Goal: Find specific page/section: Find specific page/section

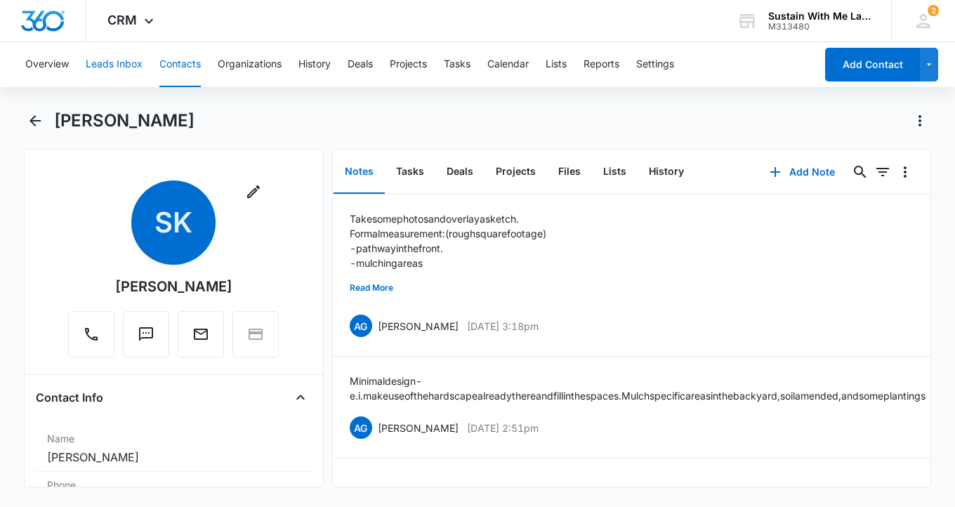
drag, startPoint x: 0, startPoint y: 0, endPoint x: 132, endPoint y: 69, distance: 149.1
click at [132, 69] on button "Leads Inbox" at bounding box center [114, 64] width 57 height 45
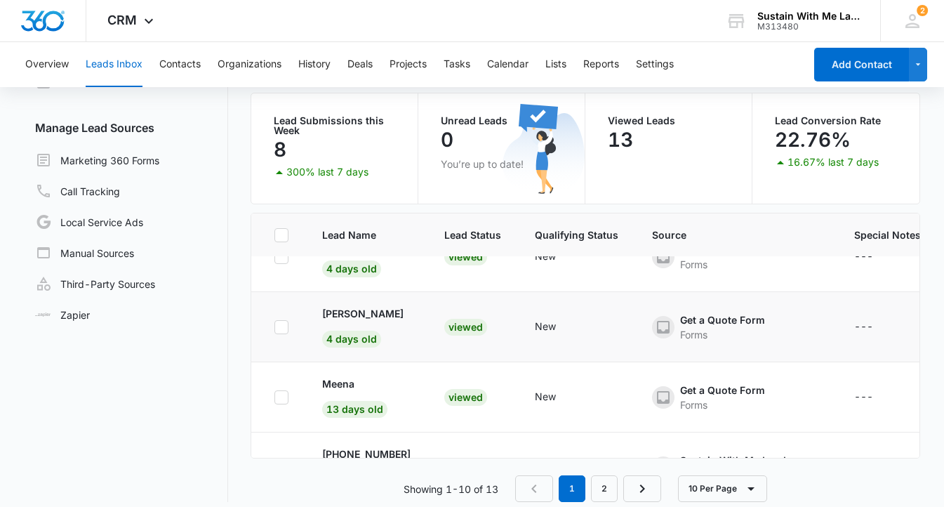
scroll to position [189, 0]
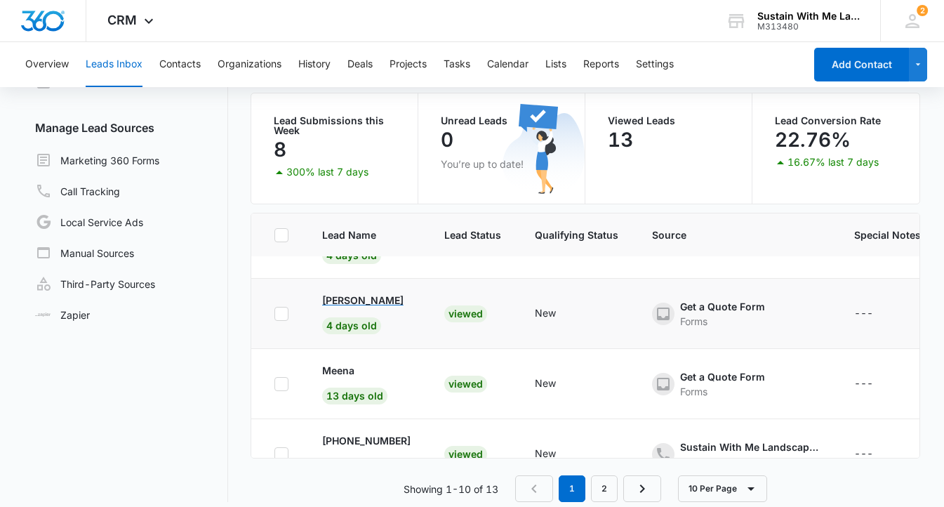
click at [347, 296] on p "[PERSON_NAME]" at bounding box center [362, 300] width 81 height 15
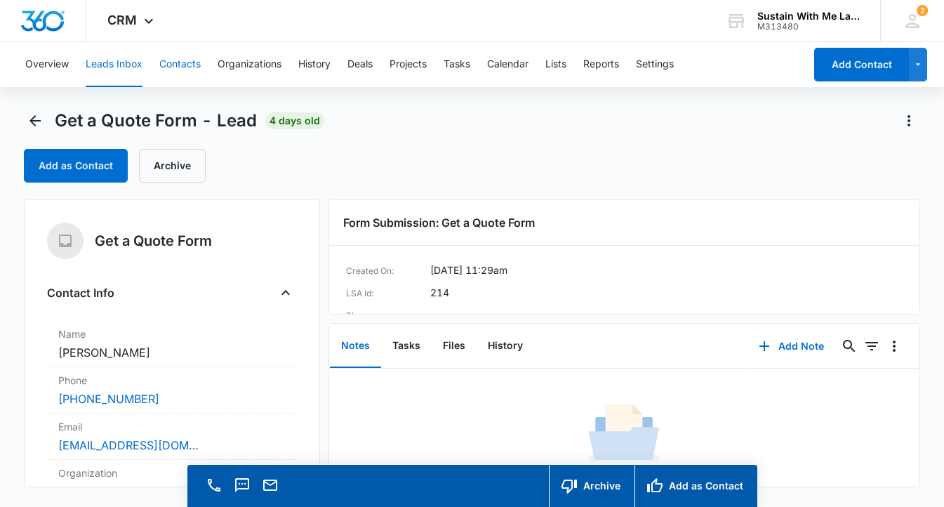
click at [194, 74] on button "Contacts" at bounding box center [179, 64] width 41 height 45
click at [34, 119] on icon "Back" at bounding box center [35, 120] width 17 height 17
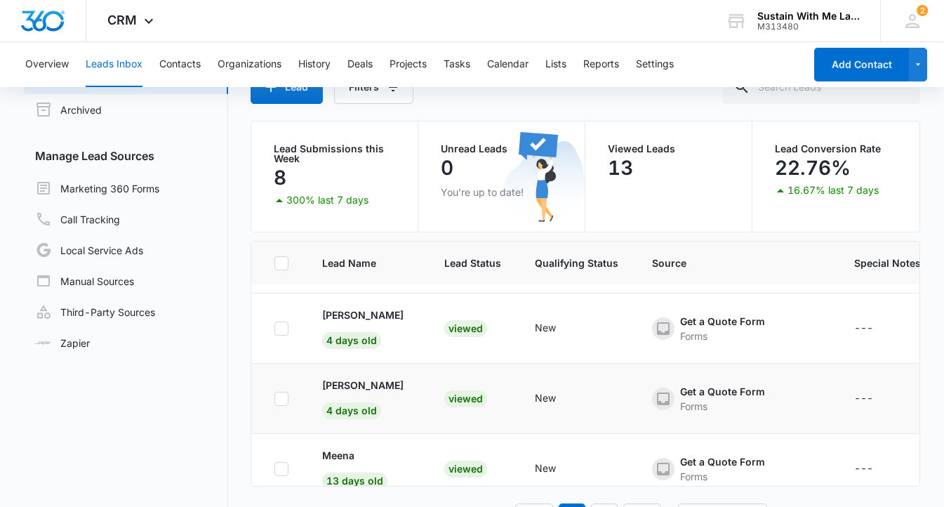
scroll to position [127, 0]
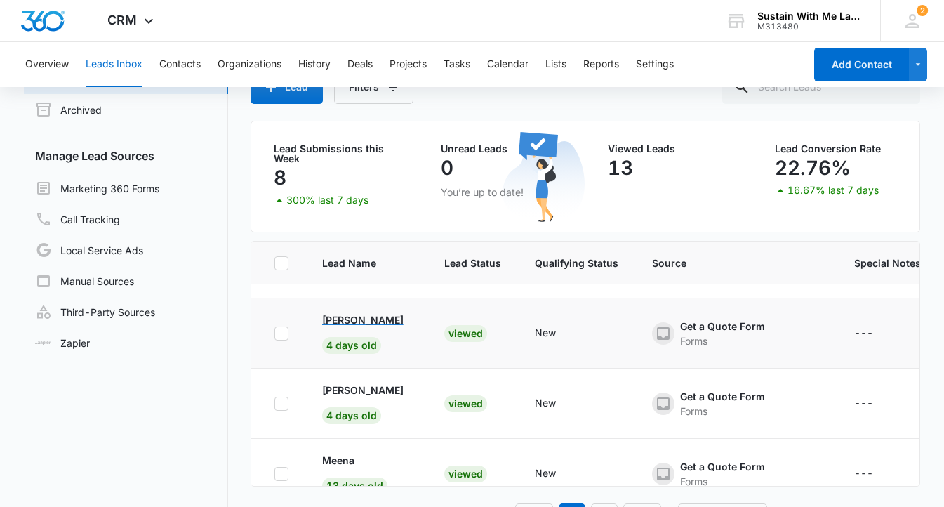
click at [377, 317] on p "[PERSON_NAME]" at bounding box center [362, 319] width 81 height 15
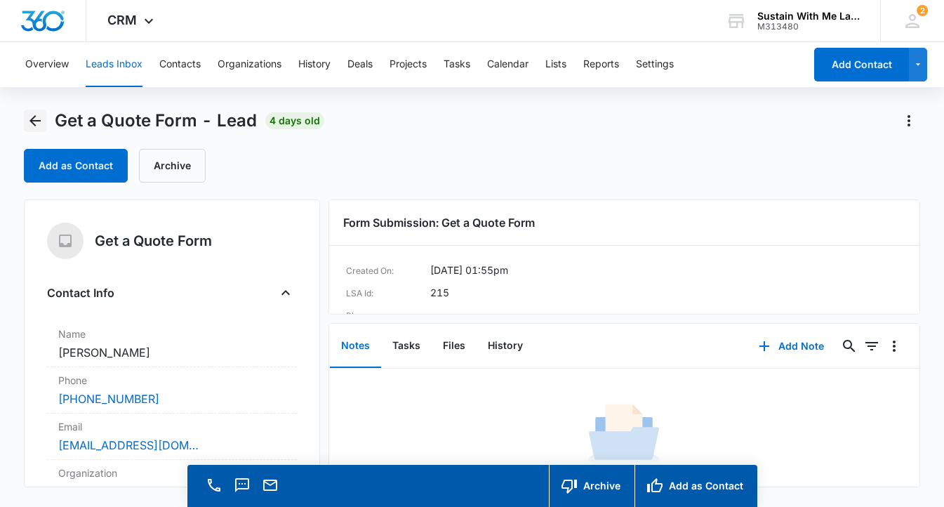
click at [34, 126] on icon "Back" at bounding box center [34, 120] width 11 height 11
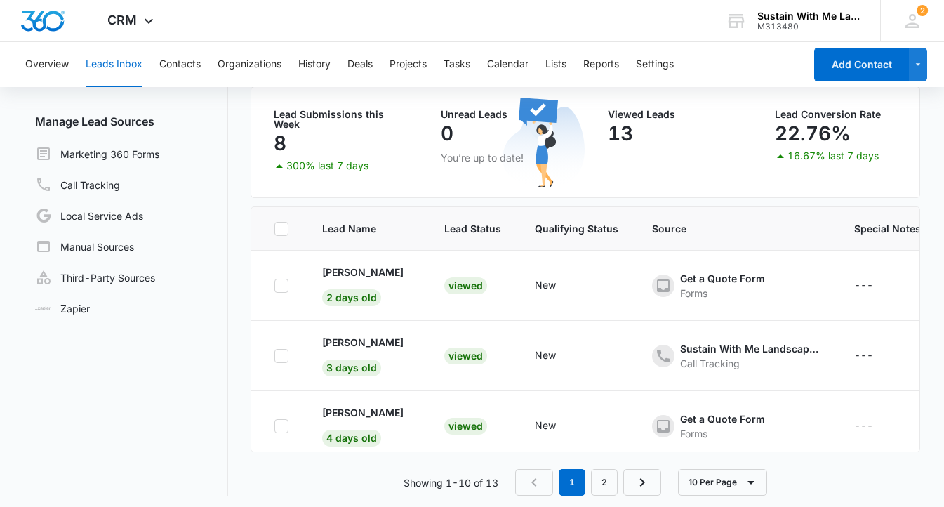
scroll to position [116, 0]
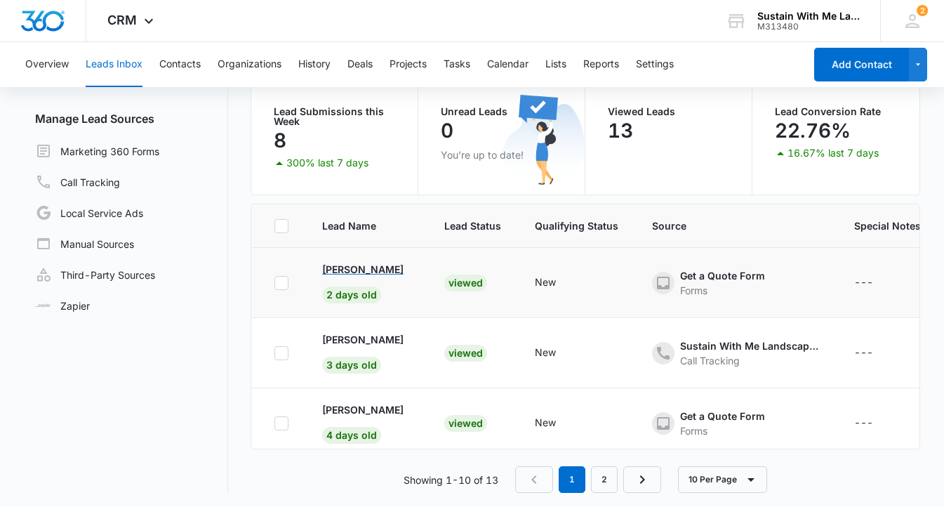
click at [340, 267] on p "[PERSON_NAME]" at bounding box center [362, 269] width 81 height 15
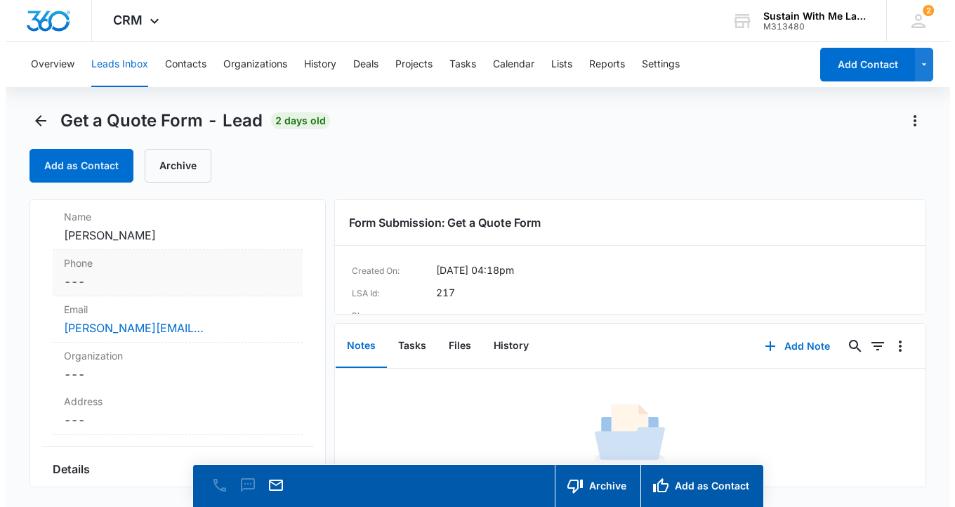
scroll to position [121, 0]
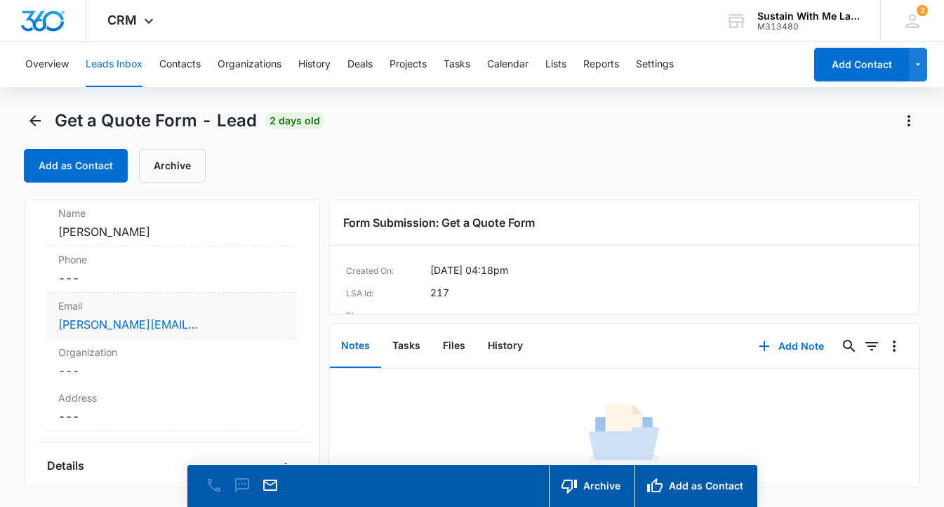
click at [200, 330] on div "[PERSON_NAME][EMAIL_ADDRESS][DOMAIN_NAME]" at bounding box center [171, 324] width 227 height 17
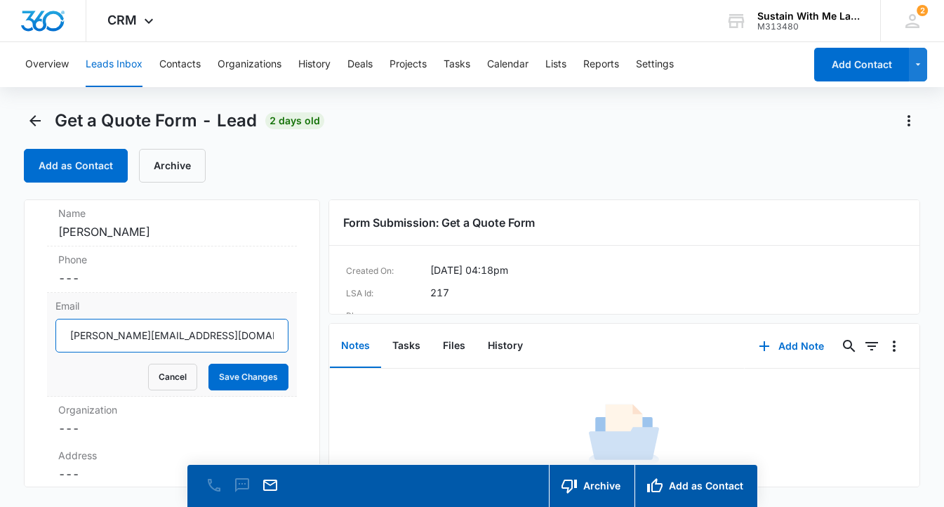
click at [211, 334] on input "[PERSON_NAME][EMAIL_ADDRESS][DOMAIN_NAME]" at bounding box center [171, 336] width 233 height 34
click at [188, 72] on button "Contacts" at bounding box center [179, 64] width 41 height 45
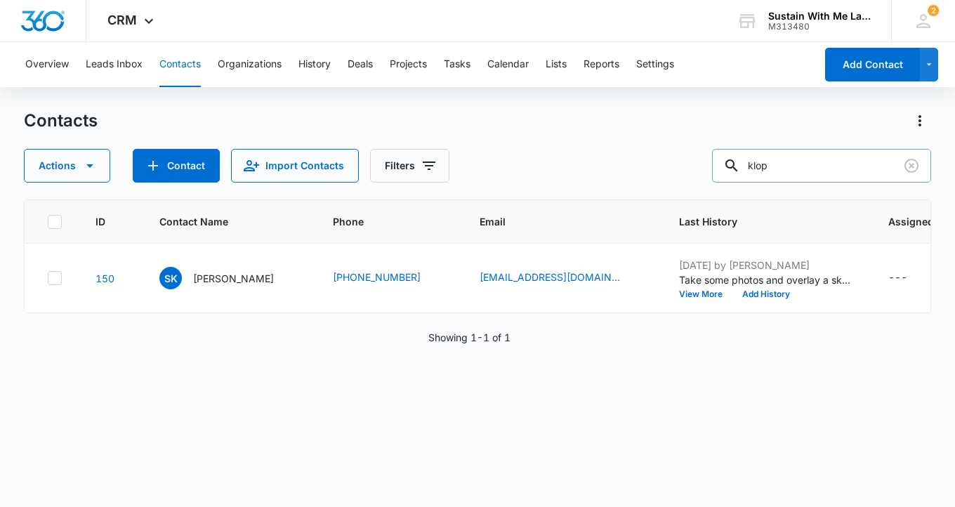
click at [863, 171] on input "klop" at bounding box center [821, 166] width 219 height 34
type input "white"
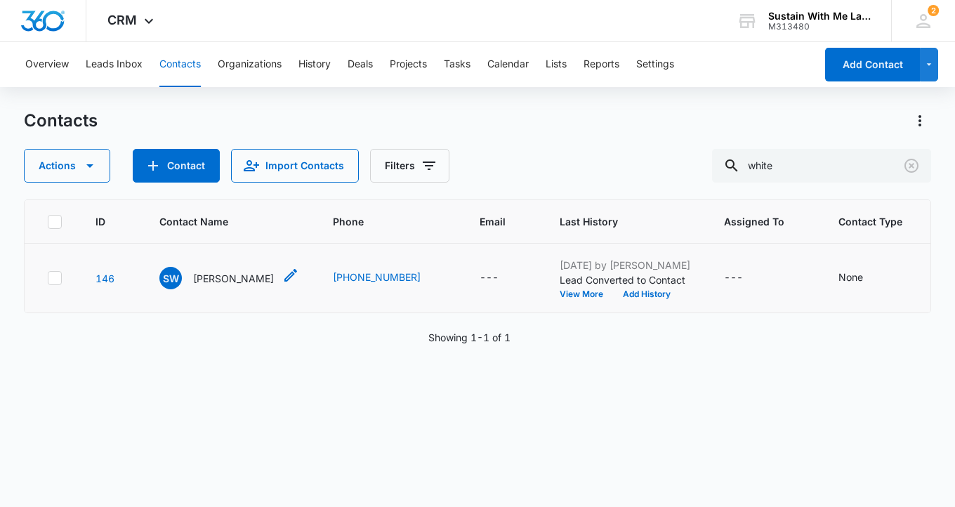
click at [248, 279] on p "[PERSON_NAME]" at bounding box center [233, 278] width 81 height 15
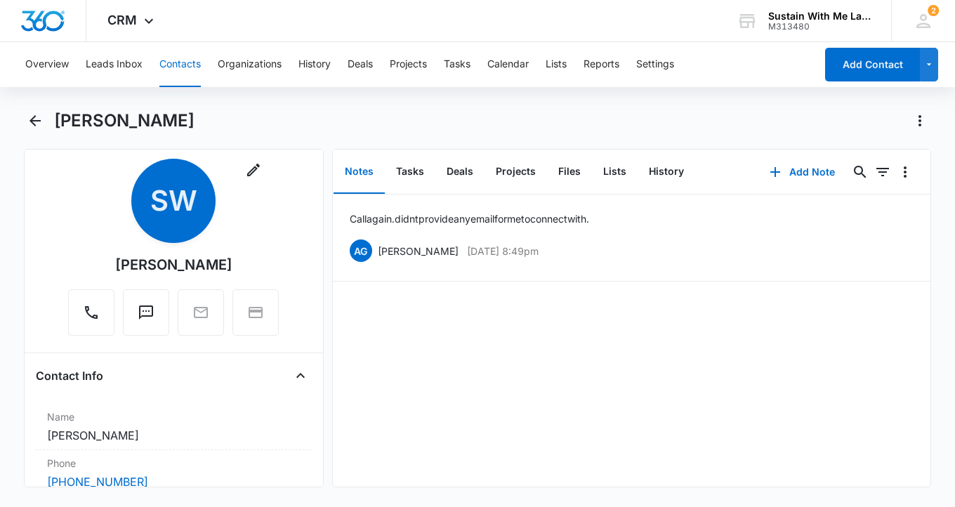
scroll to position [131, 0]
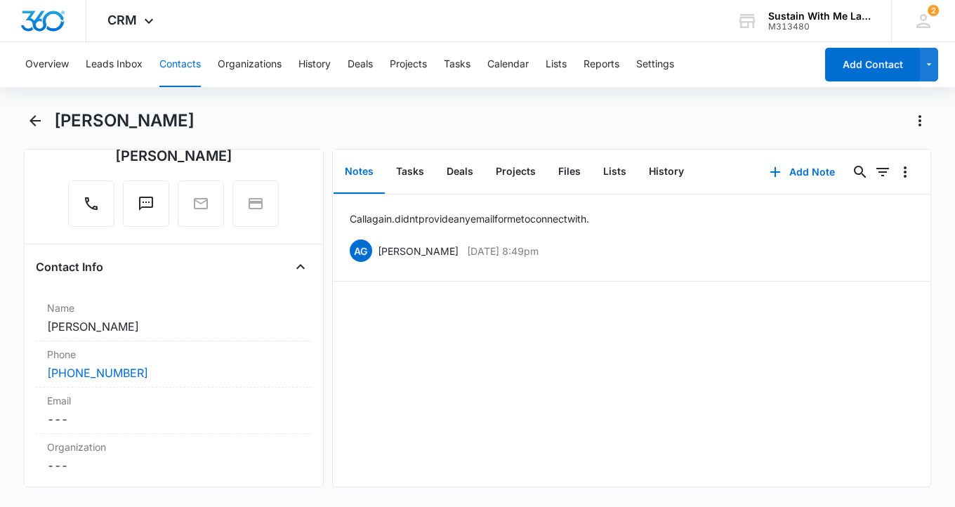
click at [169, 69] on button "Contacts" at bounding box center [179, 64] width 41 height 45
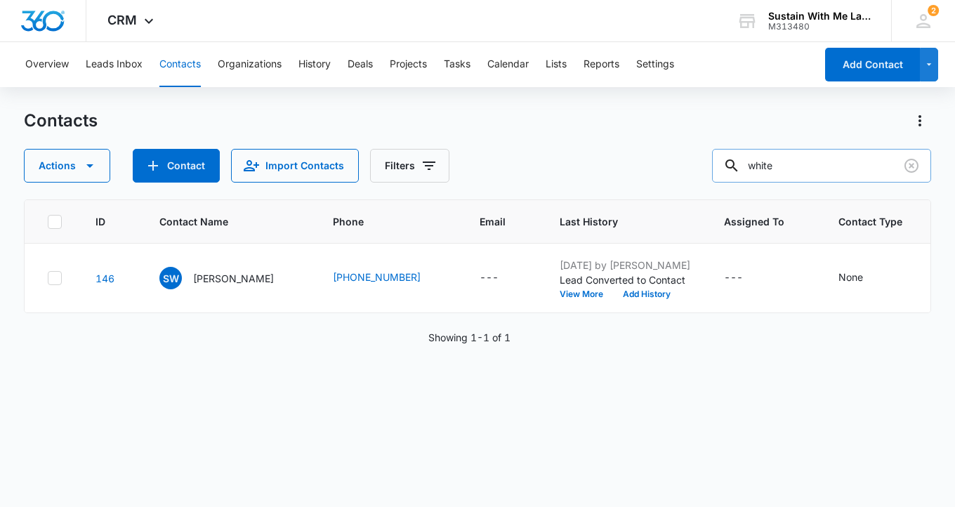
click at [852, 166] on input "white" at bounding box center [821, 166] width 219 height 34
type input "[PERSON_NAME]"
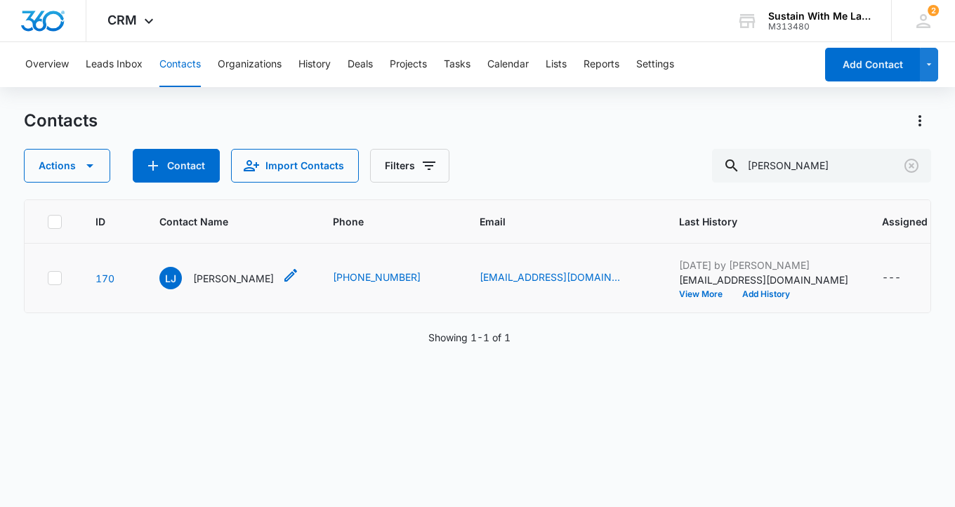
click at [211, 286] on p "[PERSON_NAME]" at bounding box center [233, 278] width 81 height 15
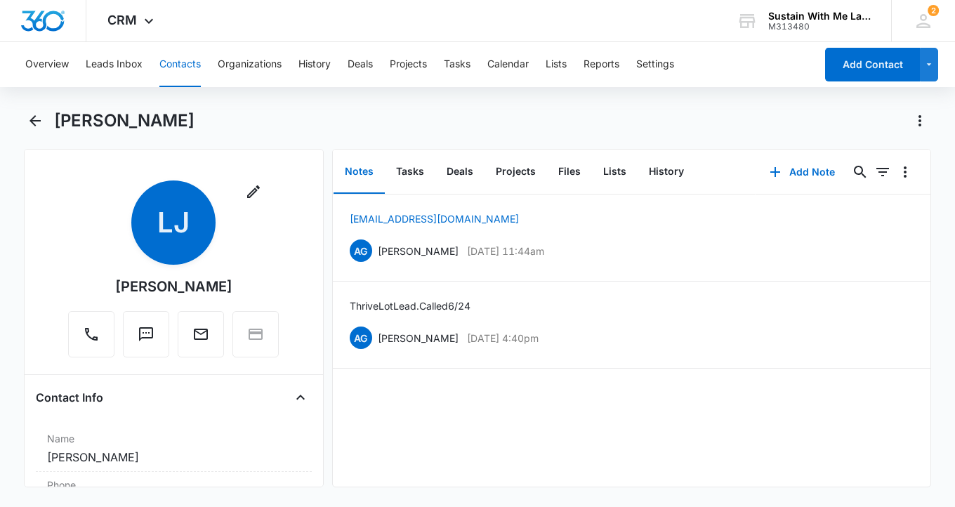
click at [164, 67] on button "Contacts" at bounding box center [179, 64] width 41 height 45
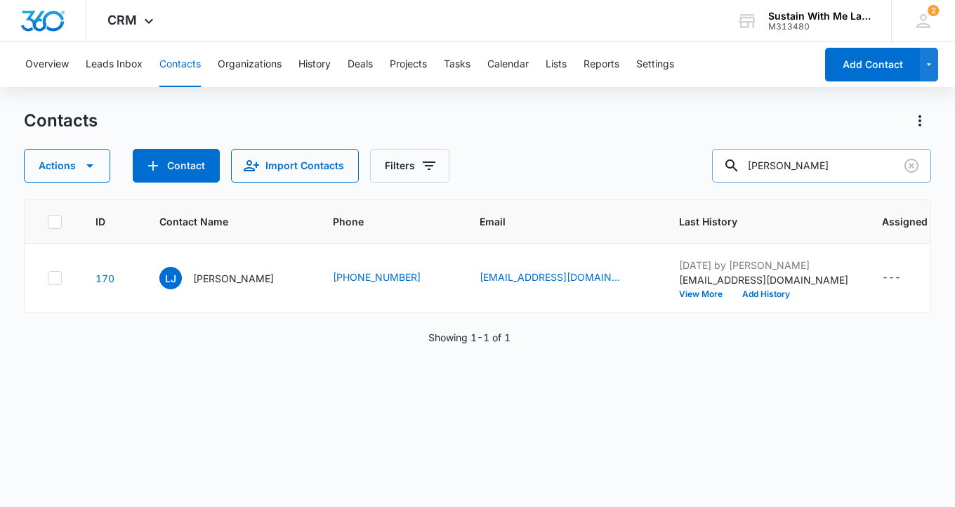
click at [822, 173] on input "[PERSON_NAME]" at bounding box center [821, 166] width 219 height 34
type input "[PERSON_NAME]"
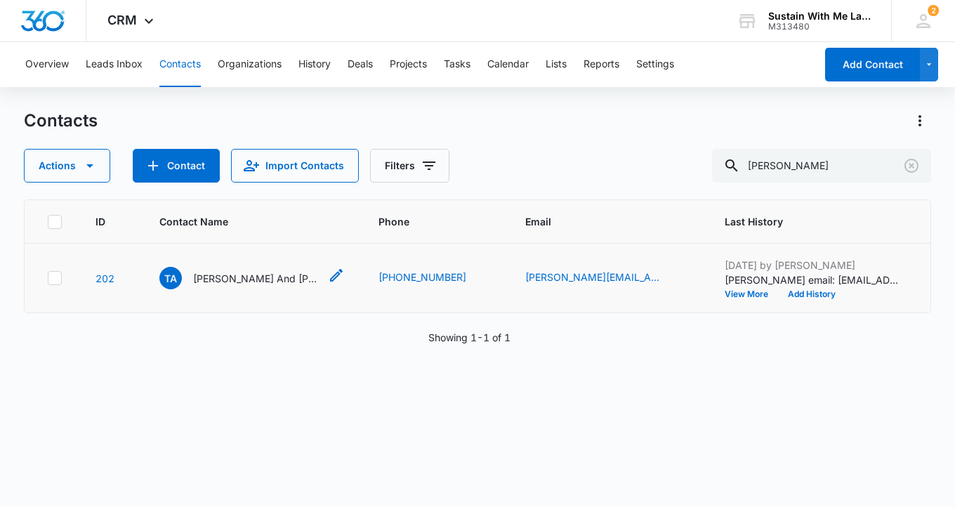
click at [282, 280] on p "[PERSON_NAME] And [PERSON_NAME]" at bounding box center [256, 278] width 126 height 15
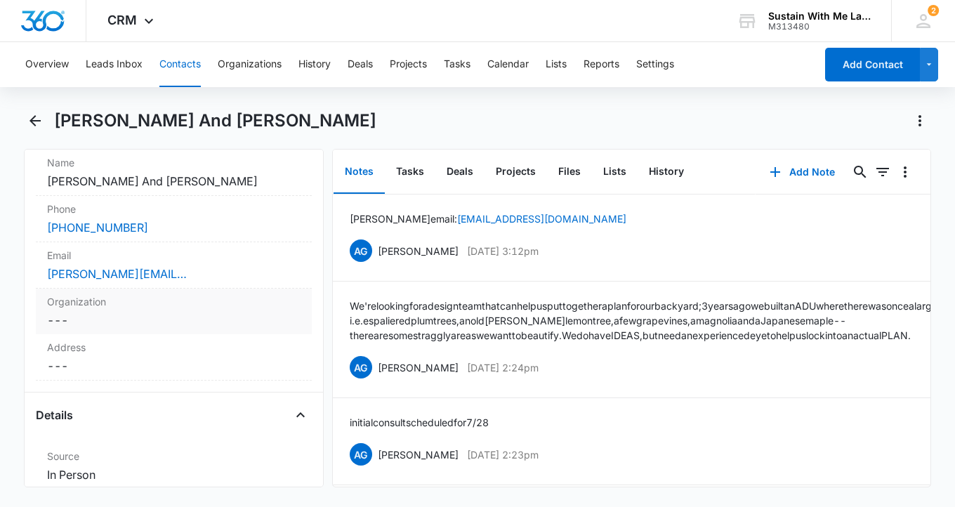
scroll to position [299, 0]
